Goal: Contribute content: Add original content to the website for others to see

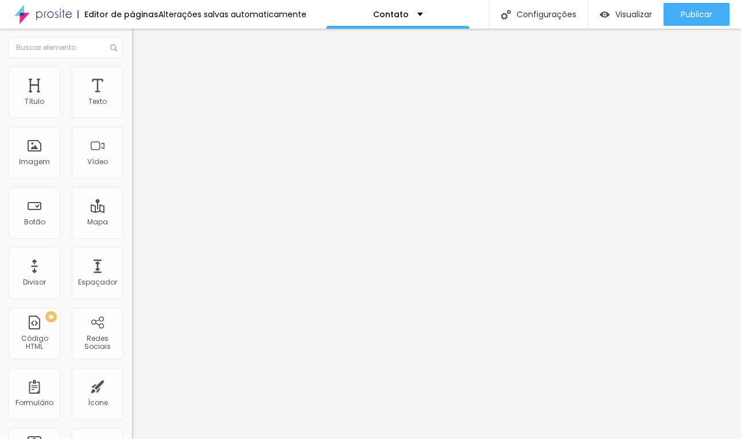
click at [132, 170] on button "button" at bounding box center [140, 164] width 16 height 12
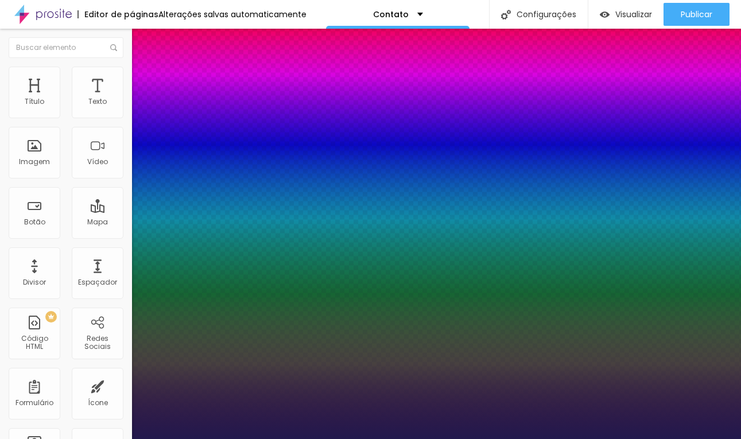
type input "15"
type input "1"
type input "16"
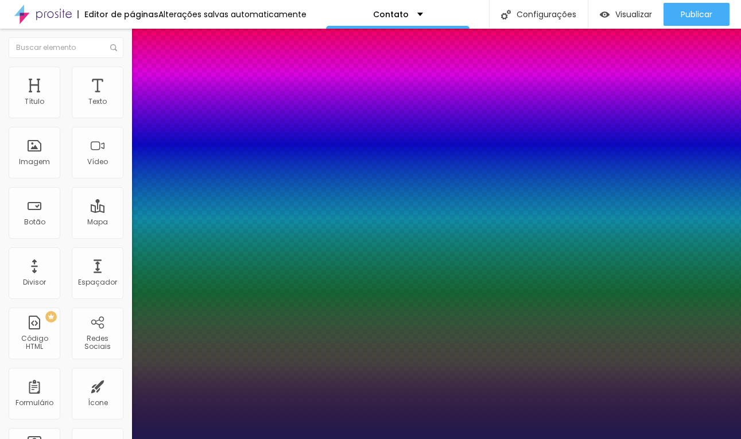
type input "1"
type input "18"
type input "1"
type input "19"
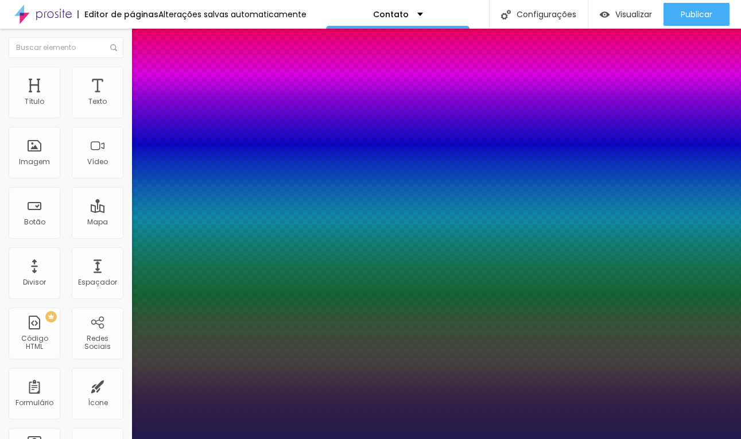
type input "19"
type input "1"
type input "20"
type input "1"
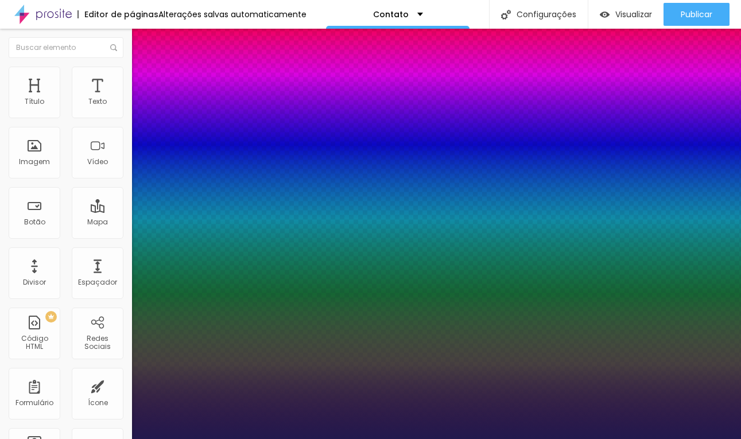
type input "22"
type input "1"
type input "23"
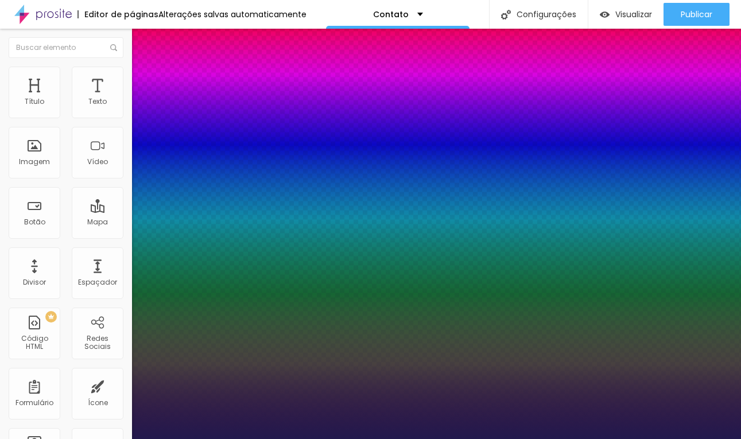
type input "1"
type input "24"
type input "1"
type input "25"
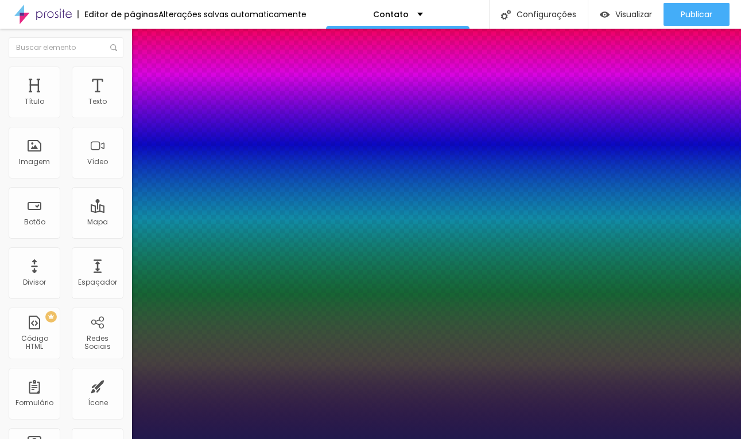
type input "25"
type input "1"
type input "26"
type input "1"
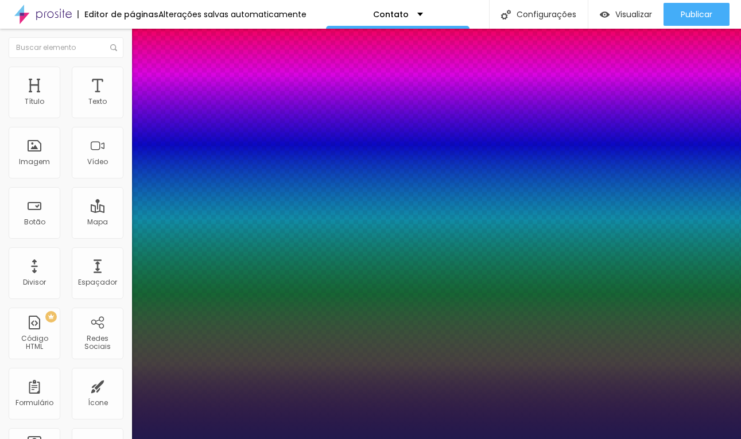
type input "27"
type input "1"
type input "28"
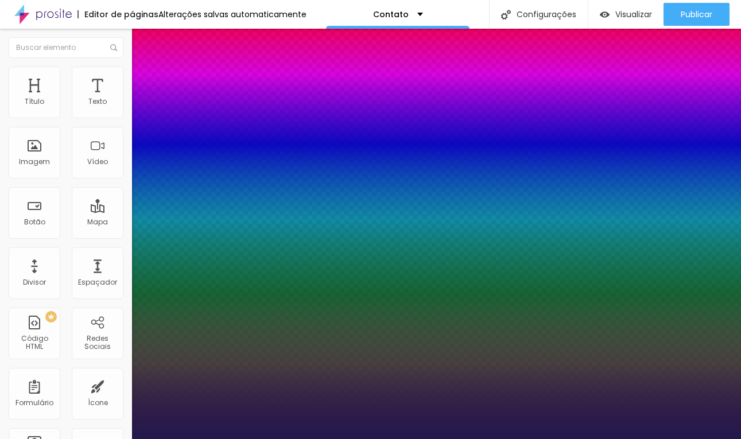
type input "1"
type input "29"
type input "1"
type input "30"
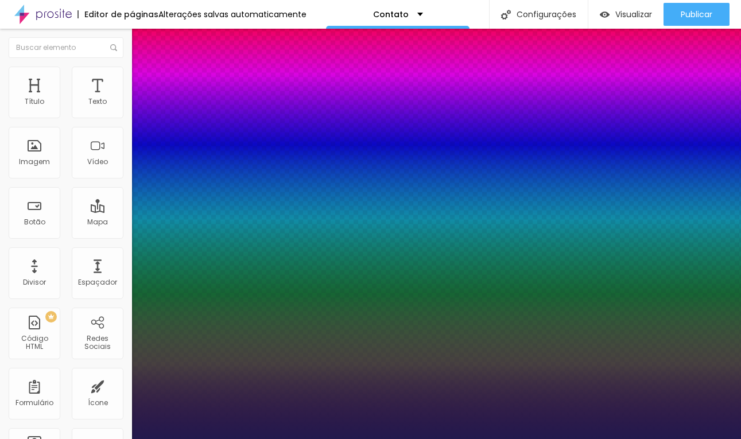
type input "30"
type input "1"
type input "29"
type input "1"
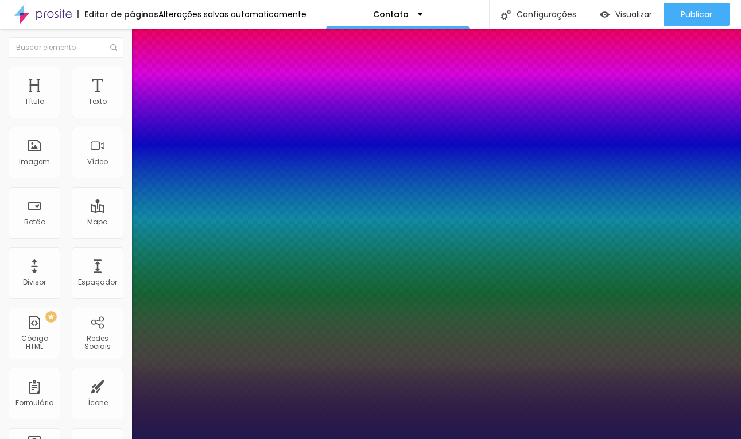
type input "28"
type input "1"
type input "27"
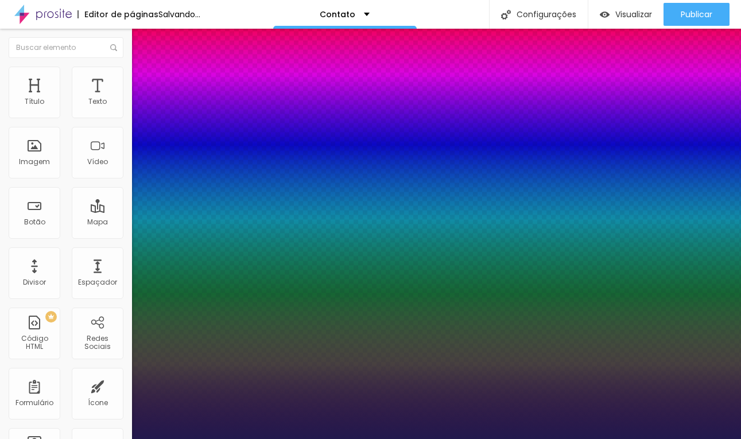
type input "1"
type input "26"
type input "1"
drag, startPoint x: 154, startPoint y: 323, endPoint x: 164, endPoint y: 325, distance: 9.5
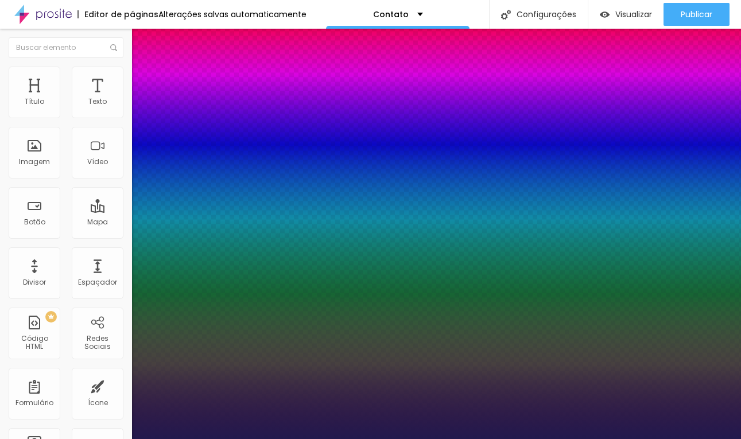
type input "26"
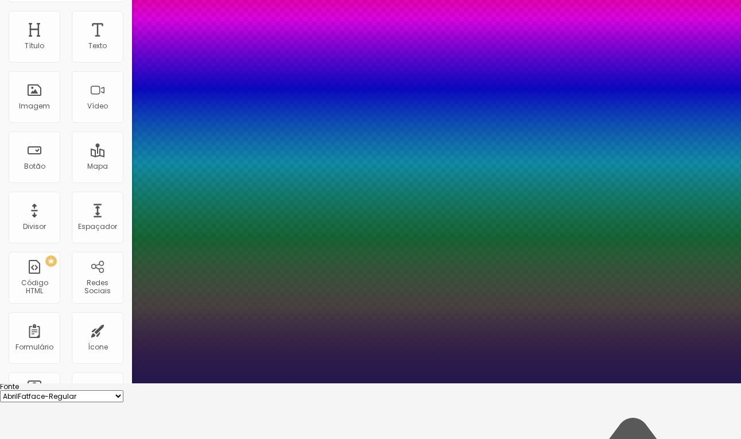
scroll to position [67, 0]
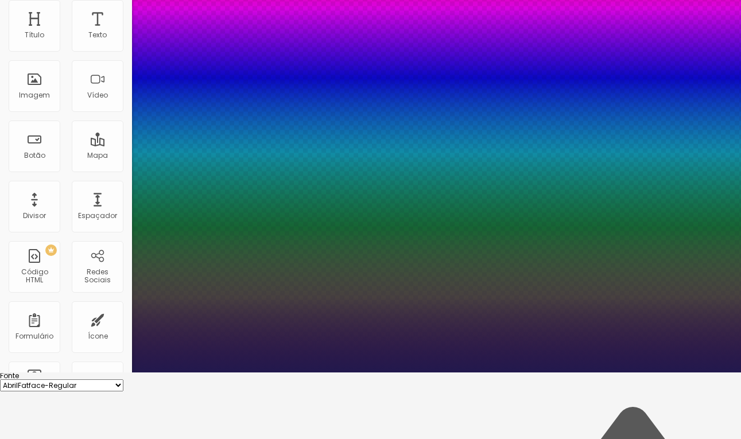
type input "1"
click at [344, 373] on div at bounding box center [370, 373] width 741 height 0
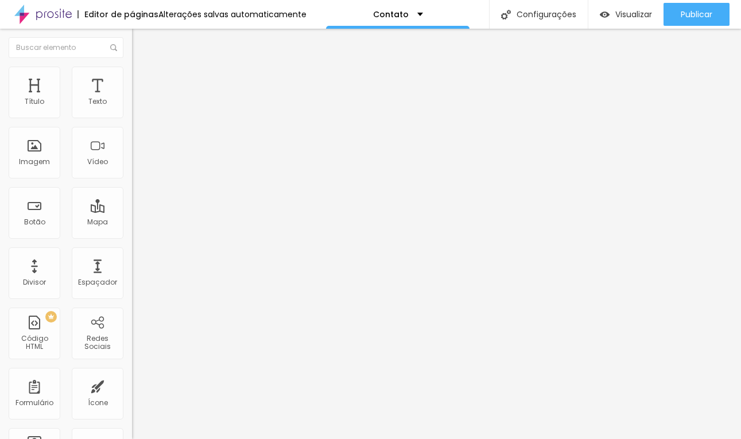
scroll to position [0, 0]
click at [142, 77] on span "Avançado" at bounding box center [161, 74] width 38 height 10
click at [132, 78] on ul "Estilo Avançado" at bounding box center [198, 66] width 132 height 23
click at [142, 68] on span "Estilo" at bounding box center [151, 63] width 18 height 10
click at [132, 110] on button "button" at bounding box center [140, 104] width 16 height 12
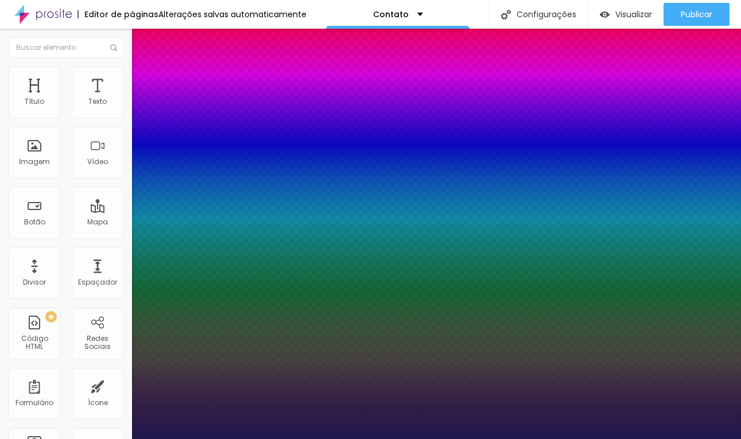
type input "1"
type input "14"
type input "1"
type input "13"
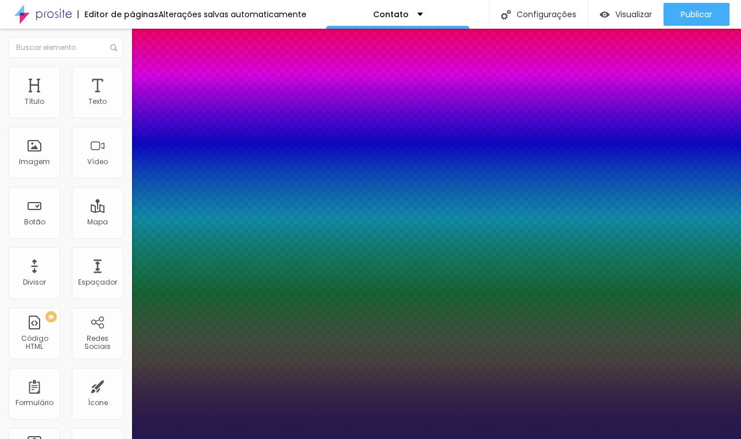
type input "13"
type input "1"
type input "13"
type input "1"
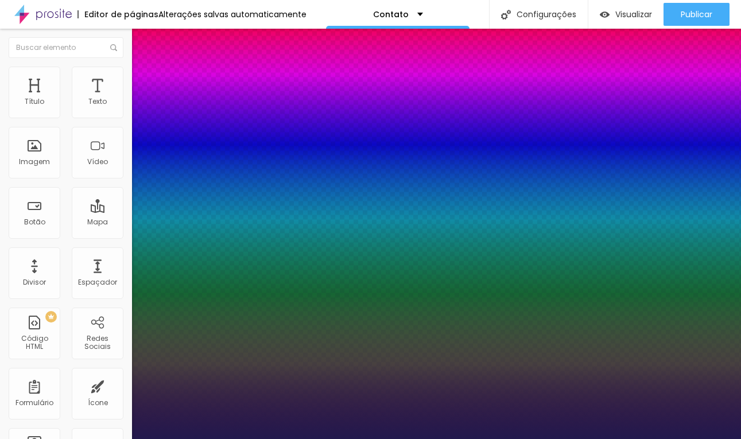
click at [342, 439] on div at bounding box center [370, 439] width 741 height 0
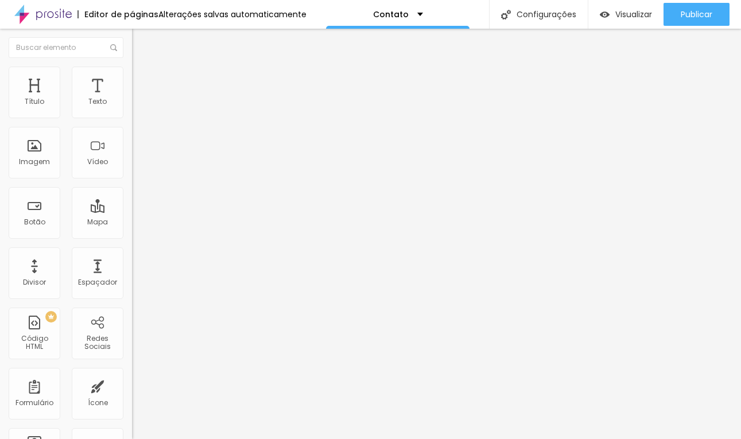
click at [132, 175] on div at bounding box center [198, 144] width 132 height 89
click at [132, 253] on div "Editar Código HTML Conteúdo Avançado Código HTML 371 caracteres 1 <!-- Alboom C…" at bounding box center [198, 234] width 132 height 410
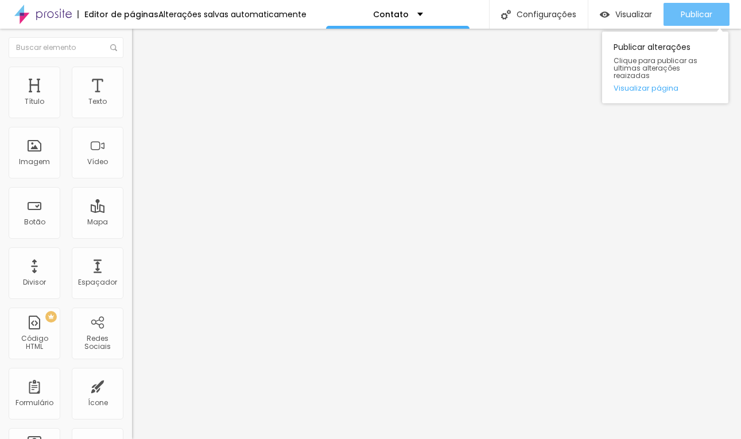
click at [695, 19] on span "Publicar" at bounding box center [697, 14] width 32 height 9
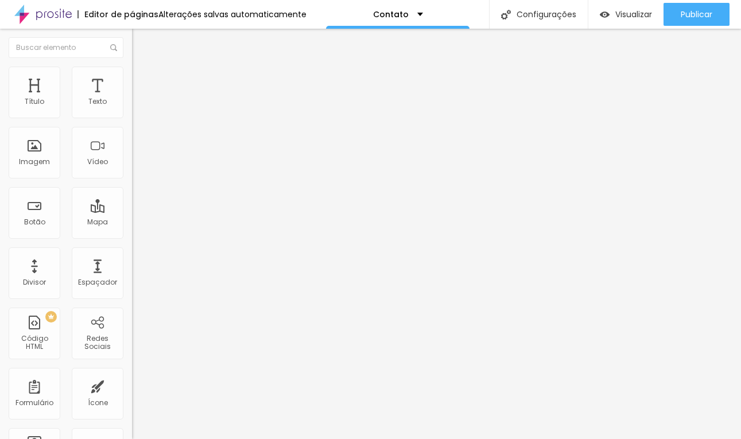
click at [132, 67] on ul "Conteúdo Avançado" at bounding box center [198, 66] width 132 height 23
click at [132, 73] on li "Avançado" at bounding box center [198, 72] width 132 height 11
click at [141, 44] on img "button" at bounding box center [145, 41] width 9 height 9
click at [132, 67] on img at bounding box center [137, 72] width 10 height 10
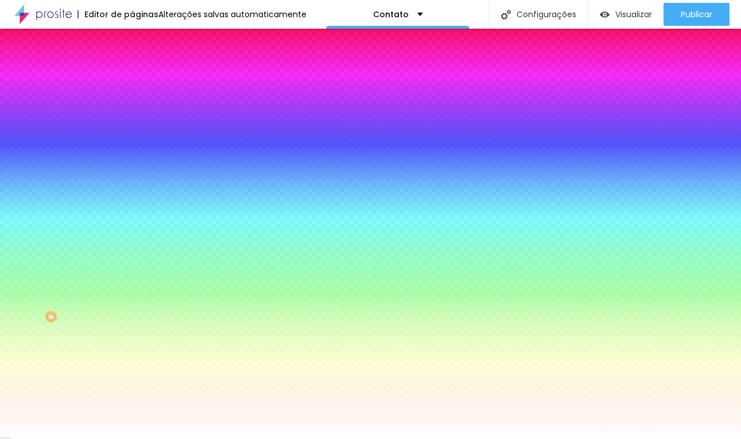
click at [142, 83] on span "Avançado" at bounding box center [161, 86] width 38 height 10
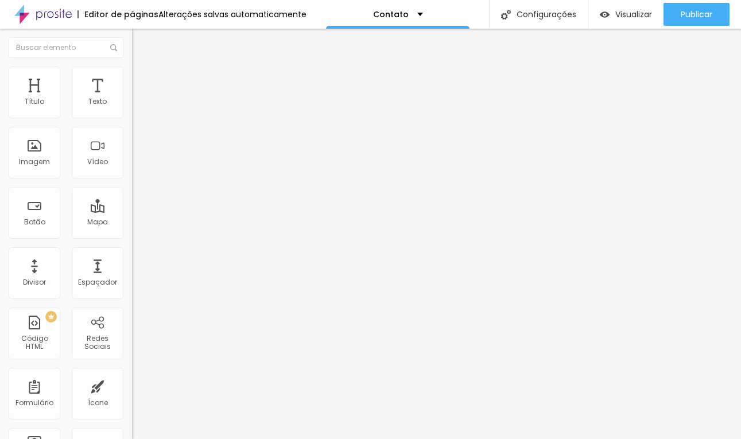
click at [132, 67] on li "Conteúdo" at bounding box center [198, 60] width 132 height 11
click at [132, 78] on li "Estilo" at bounding box center [198, 72] width 132 height 11
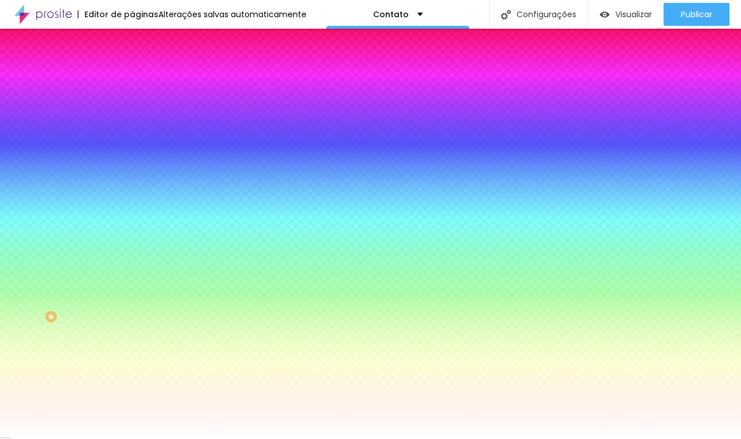
click at [142, 81] on span "Avançado" at bounding box center [161, 86] width 38 height 10
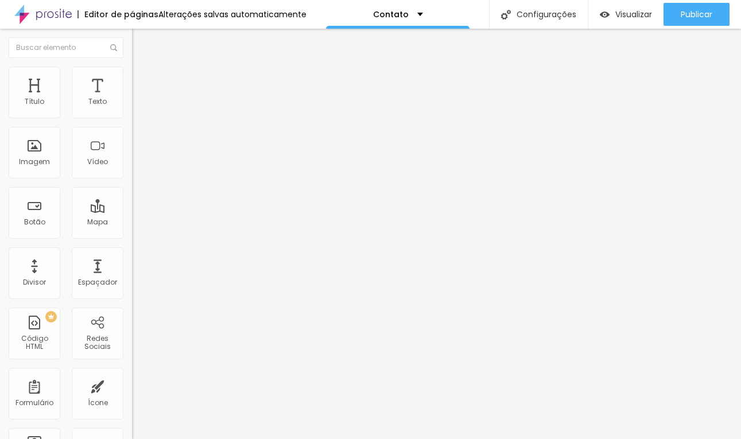
click at [142, 79] on span "Estilo" at bounding box center [151, 74] width 18 height 10
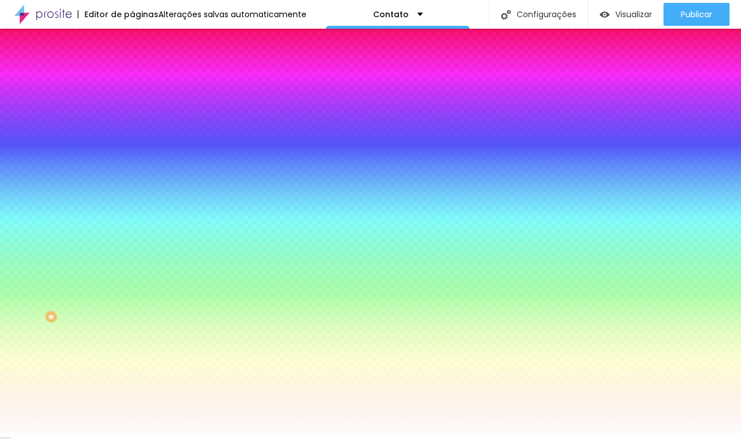
click at [132, 65] on img at bounding box center [137, 60] width 10 height 10
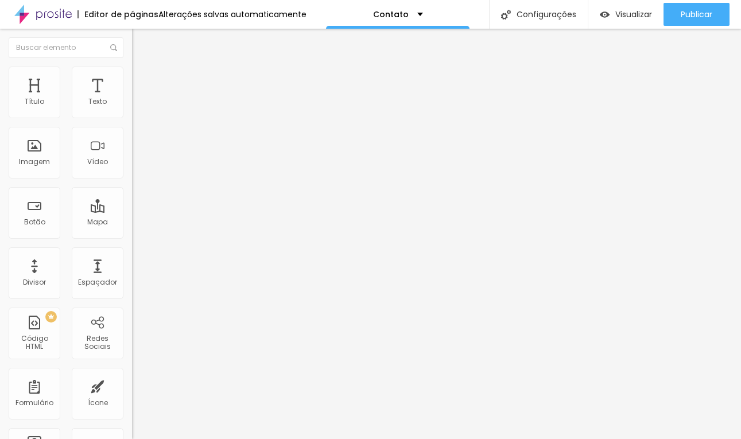
click at [141, 42] on img "button" at bounding box center [145, 41] width 9 height 9
click at [142, 79] on span "Estilo" at bounding box center [151, 74] width 18 height 10
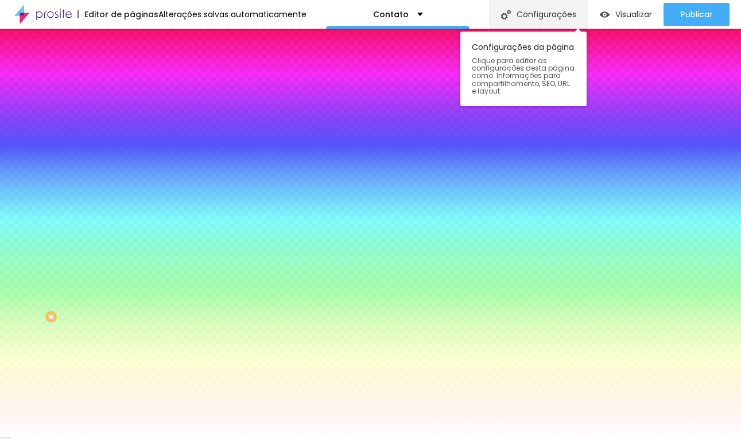
click at [534, 22] on div "Configurações" at bounding box center [538, 14] width 99 height 29
